Goal: Entertainment & Leisure: Consume media (video, audio)

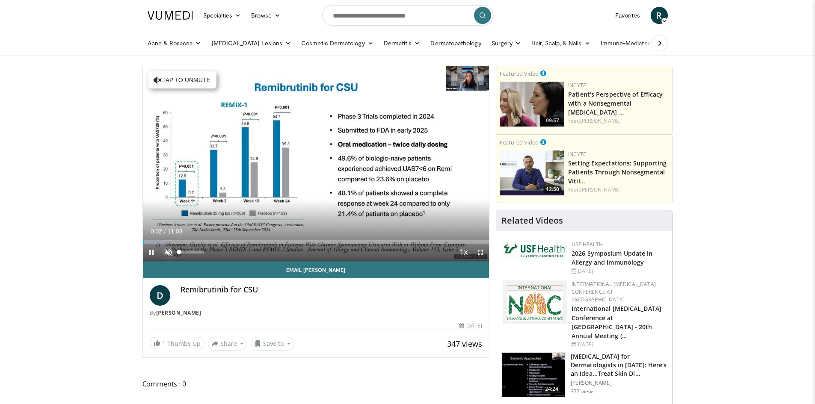
click at [168, 251] on span "Video Player" at bounding box center [168, 252] width 17 height 17
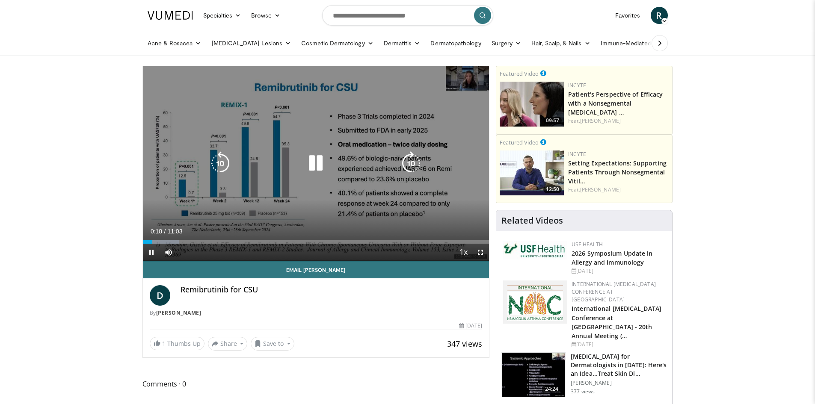
click at [410, 161] on icon "Video Player" at bounding box center [411, 164] width 24 height 24
